Goal: Transaction & Acquisition: Download file/media

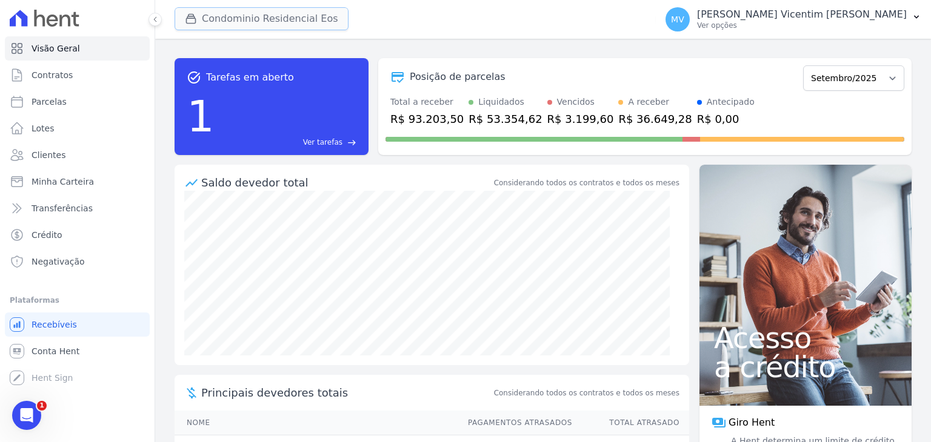
click at [329, 24] on button "Condominio Residencial Eos" at bounding box center [262, 18] width 174 height 23
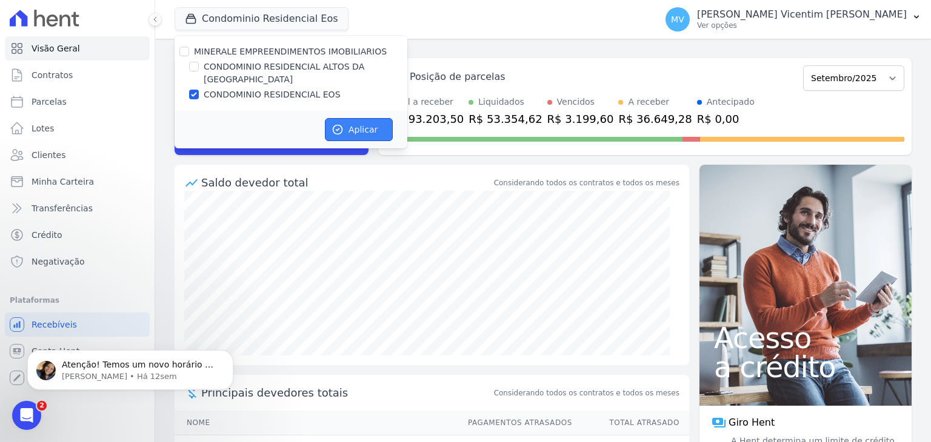
click at [371, 118] on button "Aplicar" at bounding box center [359, 129] width 68 height 23
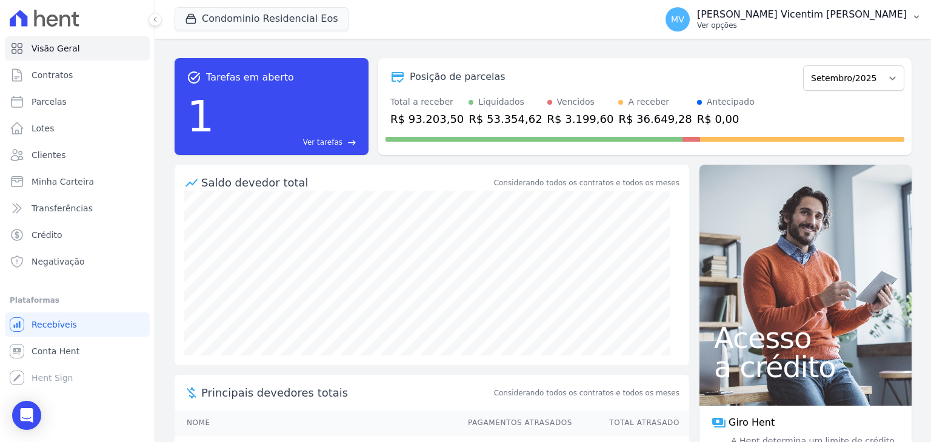
click at [812, 23] on p "Ver opções" at bounding box center [802, 26] width 210 height 10
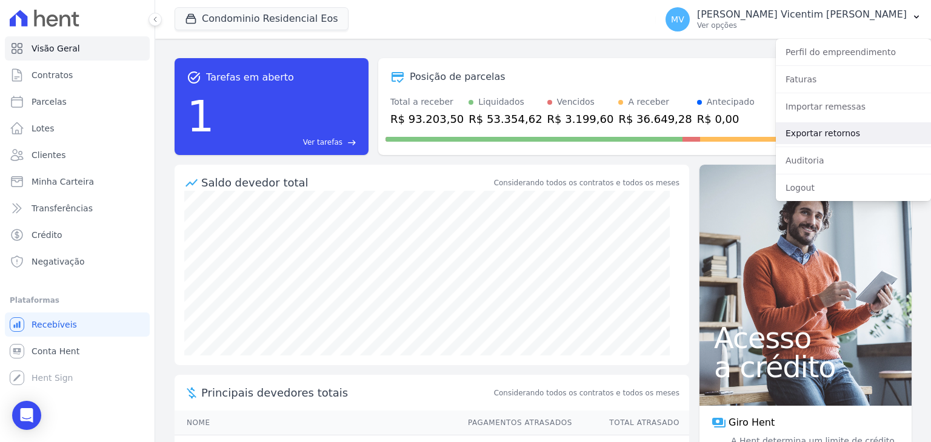
click at [821, 129] on link "Exportar retornos" at bounding box center [853, 133] width 155 height 22
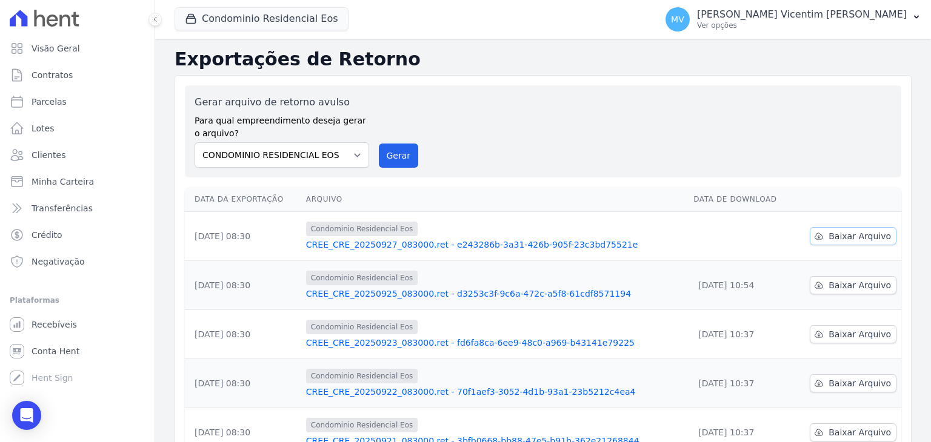
click at [847, 235] on span "Baixar Arquivo" at bounding box center [860, 236] width 62 height 12
click at [244, 25] on button "Condominio Residencial Eos" at bounding box center [262, 18] width 174 height 23
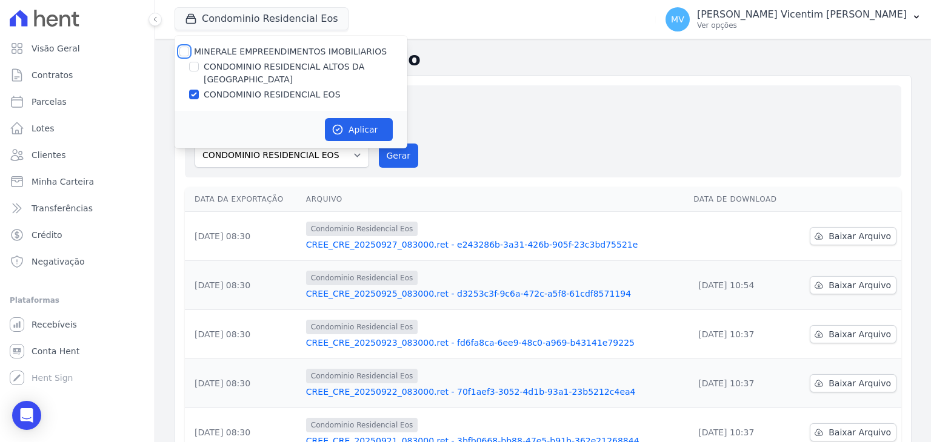
click at [182, 48] on input "MINERALE EMPREENDIMENTOS IMOBILIARIOS" at bounding box center [184, 52] width 10 height 10
checkbox input "true"
click at [182, 48] on input "MINERALE EMPREENDIMENTOS IMOBILIARIOS" at bounding box center [184, 52] width 10 height 10
checkbox input "false"
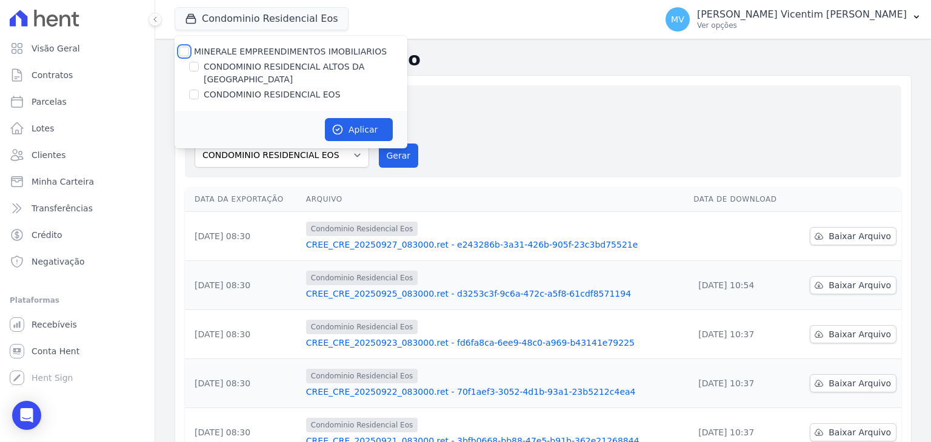
checkbox input "false"
click at [196, 68] on input "CONDOMINIO RESIDENCIAL ALTOS DA [GEOGRAPHIC_DATA]" at bounding box center [194, 67] width 10 height 10
checkbox input "true"
click at [378, 118] on button "Aplicar" at bounding box center [359, 129] width 68 height 23
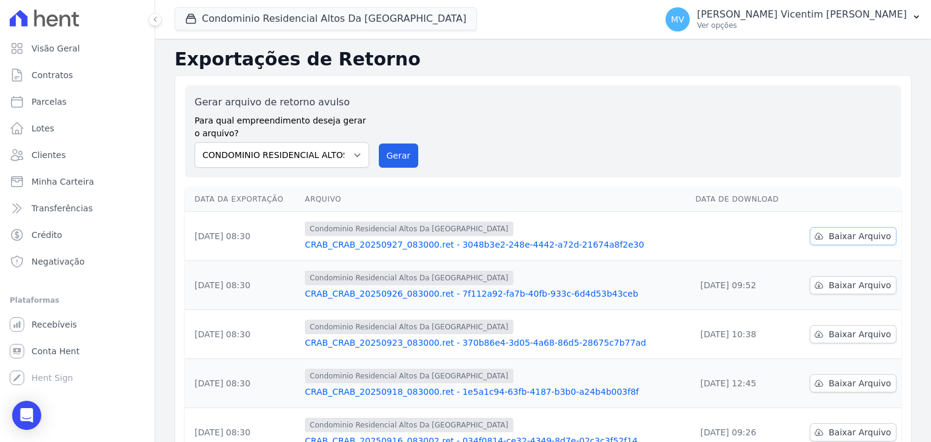
click at [852, 241] on span "Baixar Arquivo" at bounding box center [860, 236] width 62 height 12
